Goal: Task Accomplishment & Management: Use online tool/utility

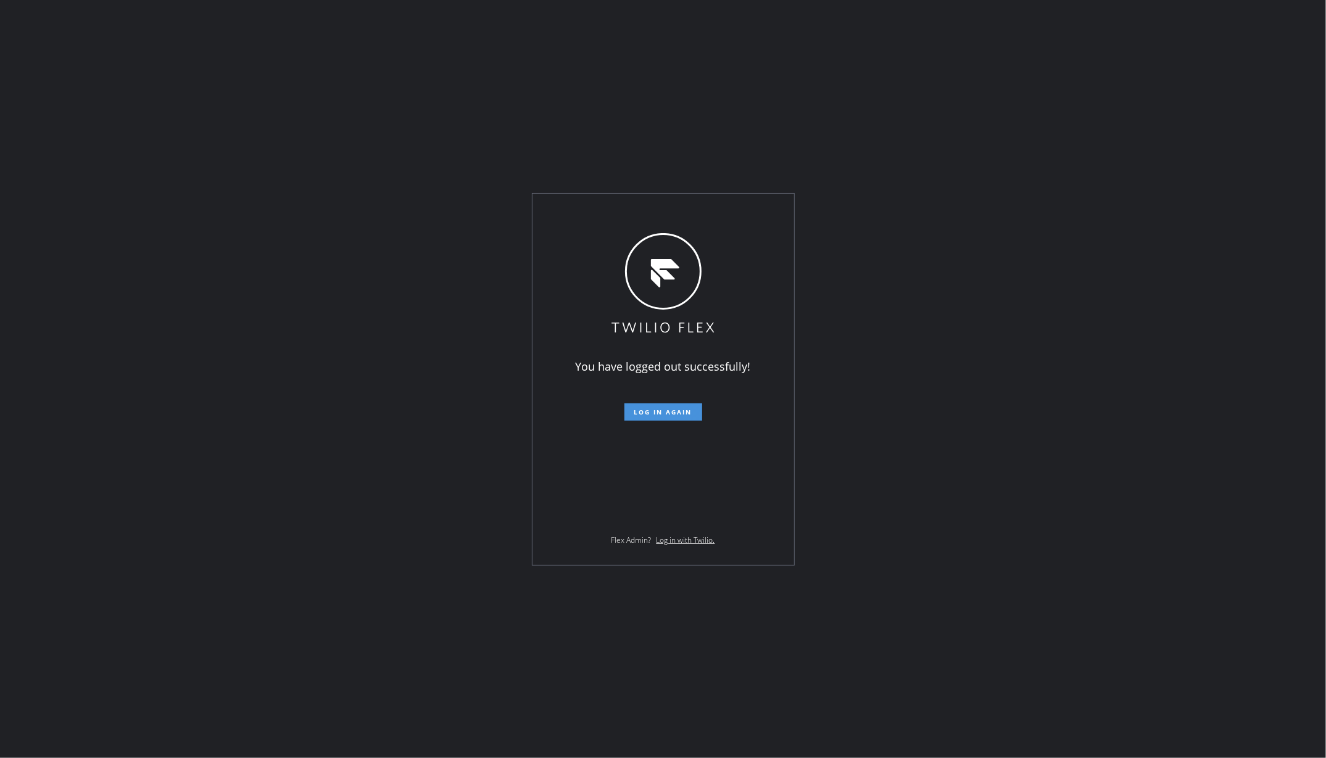
click at [652, 411] on span "Log in again" at bounding box center [663, 412] width 58 height 9
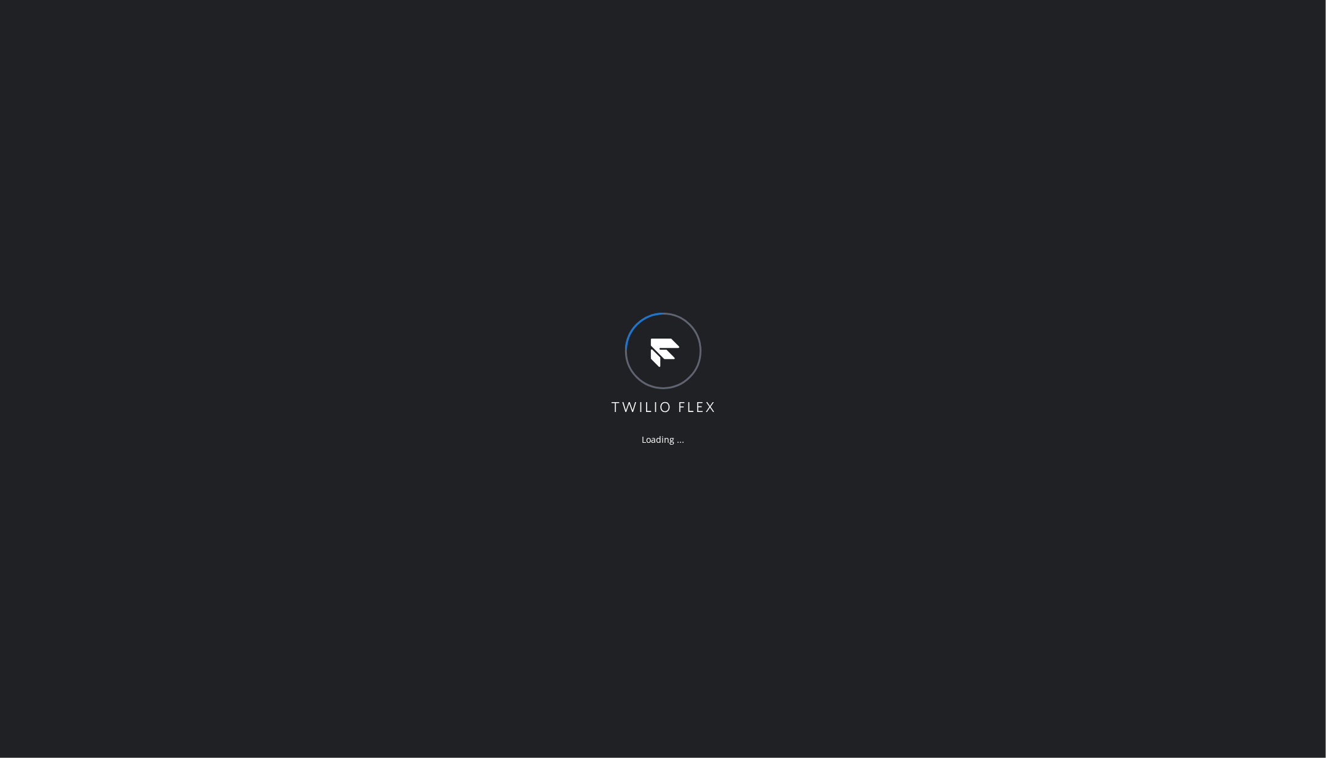
click at [127, 104] on div "Loading ..." at bounding box center [663, 379] width 1326 height 758
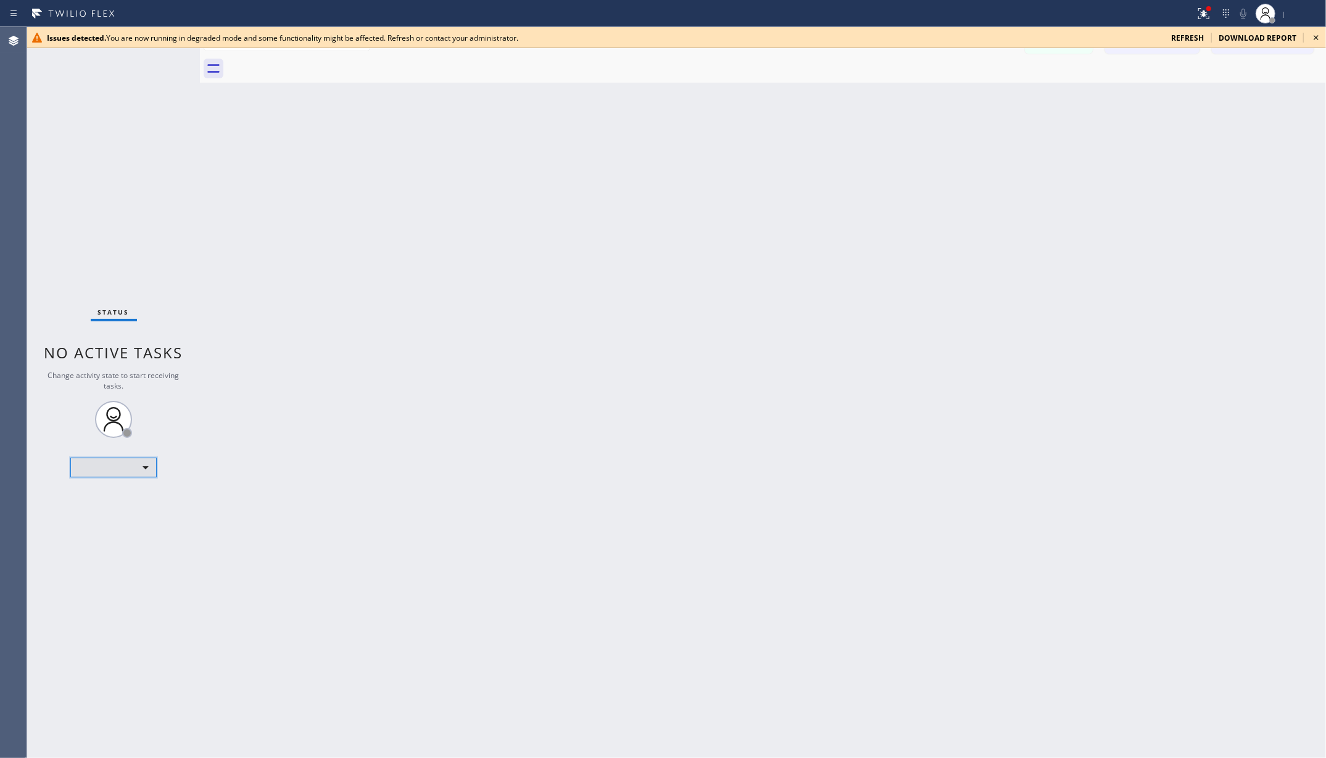
click at [119, 460] on div "​" at bounding box center [113, 468] width 86 height 20
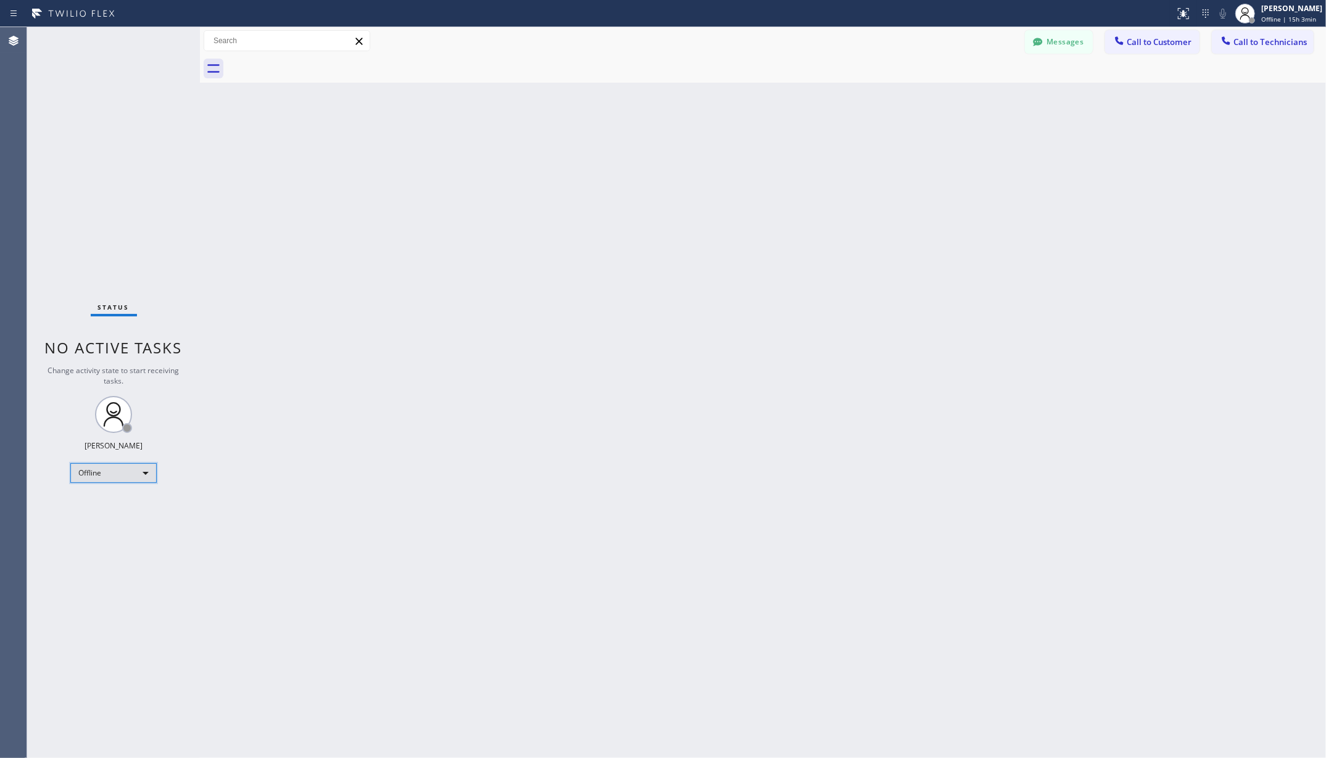
click at [116, 468] on div "Offline" at bounding box center [113, 473] width 86 height 20
click at [125, 522] on li "Unavailable" at bounding box center [112, 521] width 83 height 15
click at [326, 494] on div "Back to Dashboard Change Sender ID Customers Technicians AA Adam Arseneault 09/…" at bounding box center [763, 392] width 1126 height 731
click at [309, 241] on div "Back to Dashboard Change Sender ID Customers Technicians AA Adam Arseneault 09/…" at bounding box center [763, 392] width 1126 height 731
